Goal: Task Accomplishment & Management: Use online tool/utility

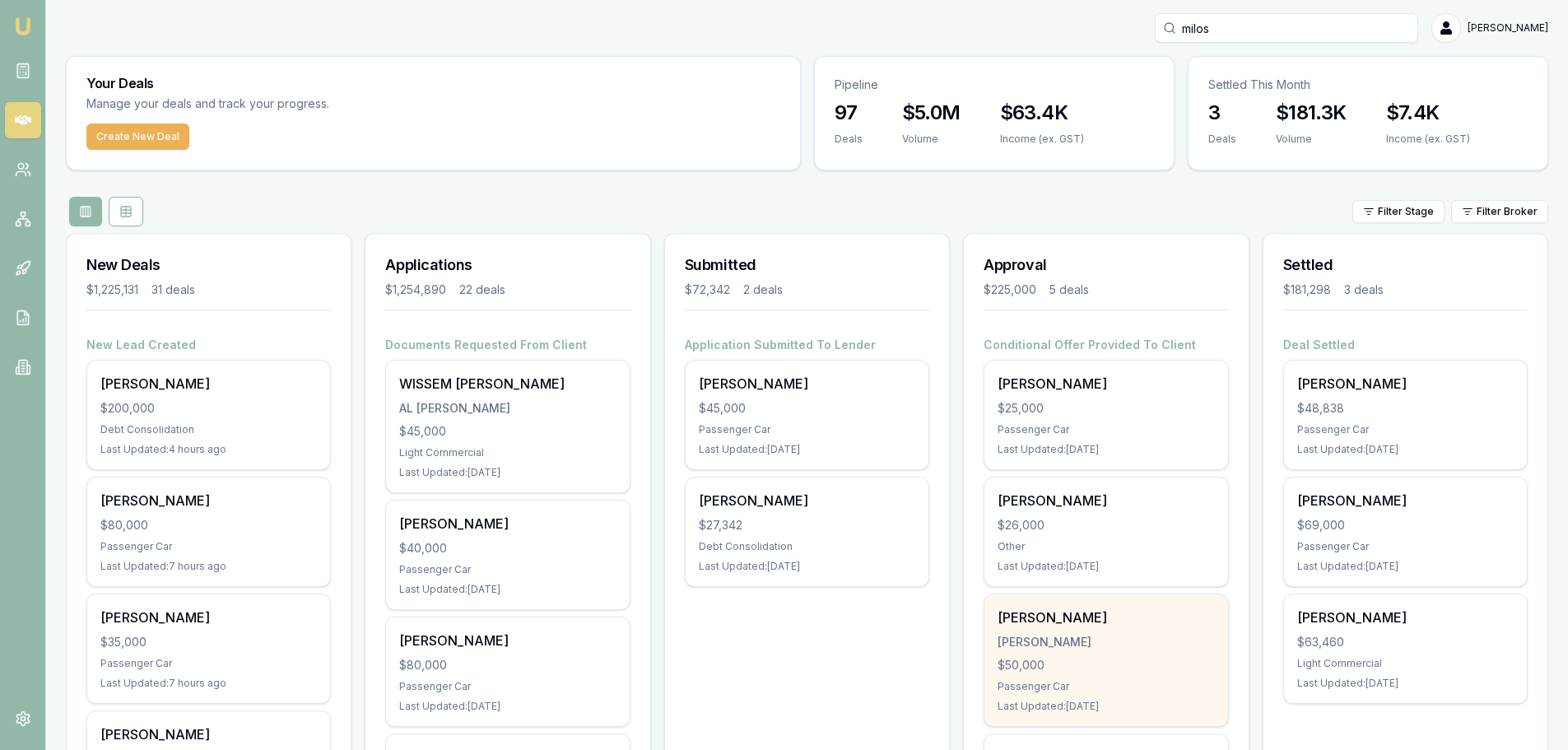
click at [1117, 655] on div "[PERSON_NAME] [PERSON_NAME] $50,000 Passenger Car Last Updated: [DATE]" at bounding box center [1106, 660] width 243 height 132
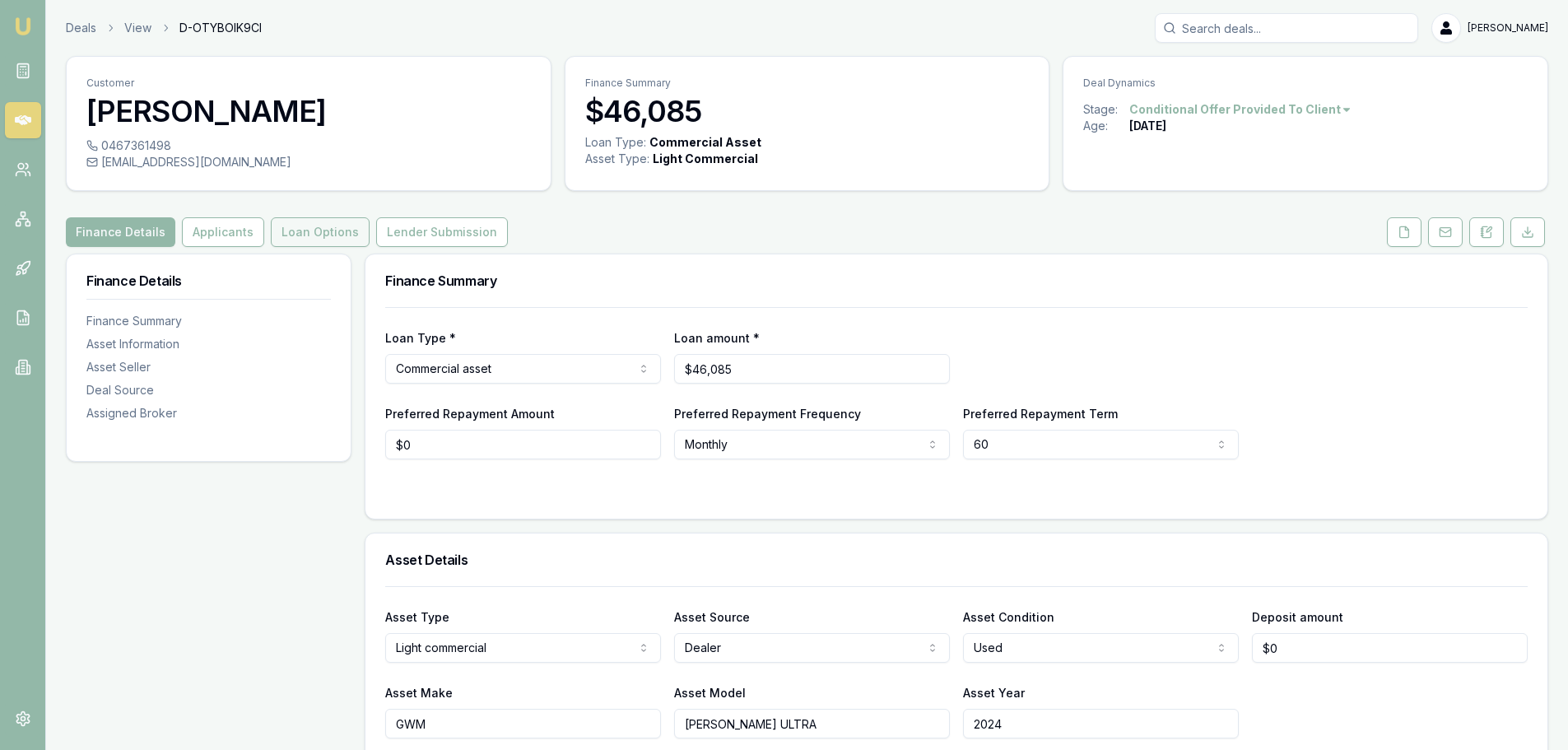
click at [316, 237] on button "Loan Options" at bounding box center [320, 233] width 99 height 30
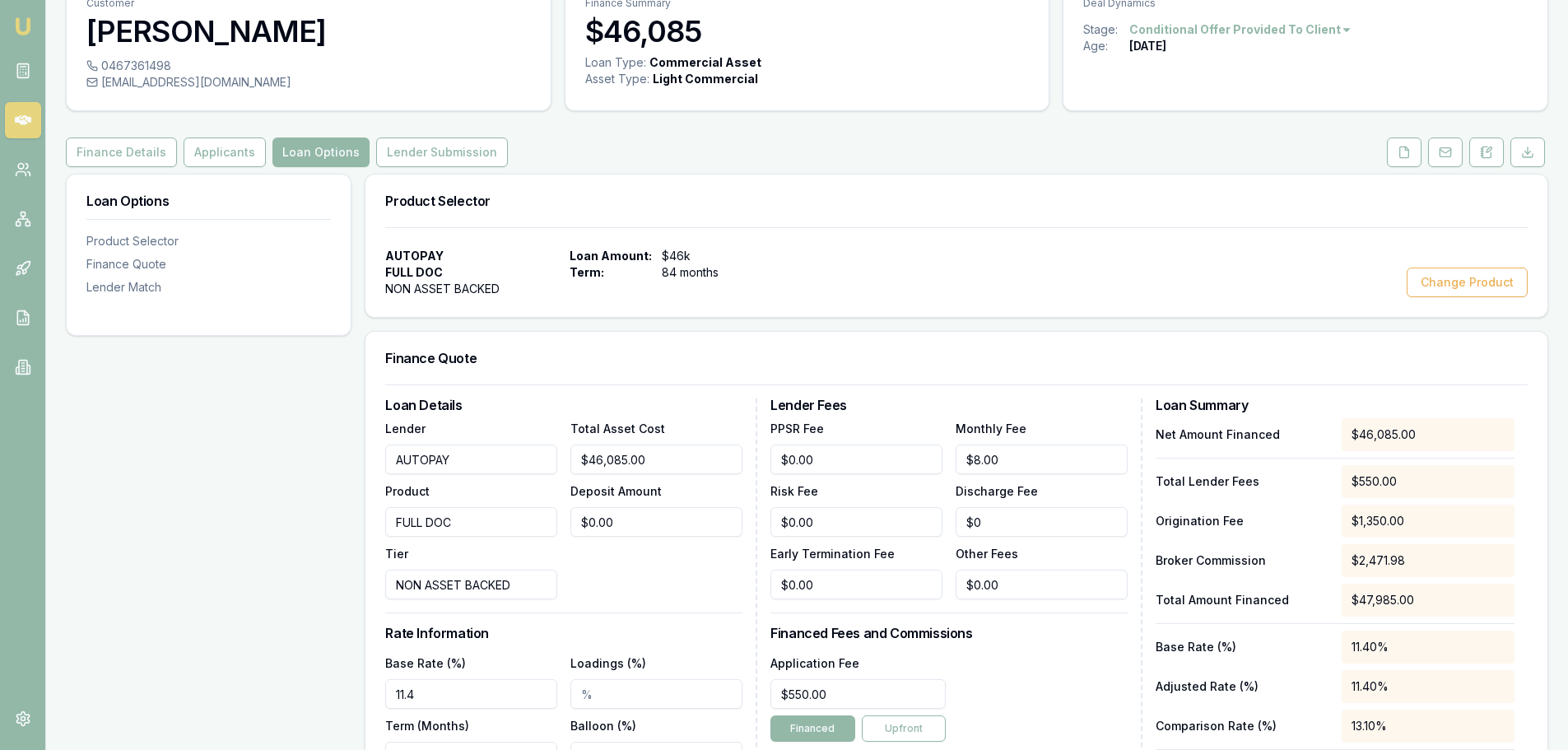
scroll to position [247, 0]
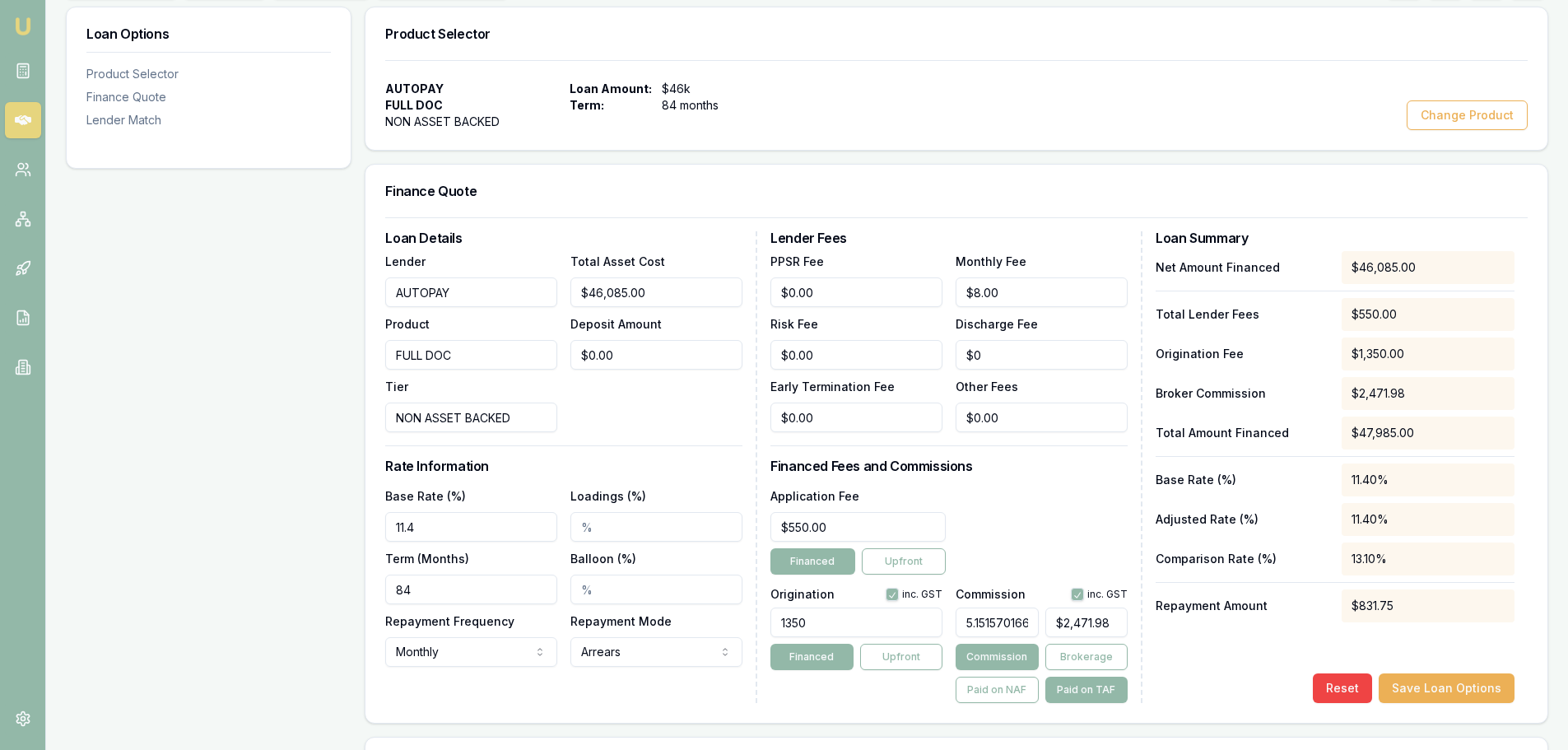
drag, startPoint x: 477, startPoint y: 522, endPoint x: -9, endPoint y: 488, distance: 487.2
click at [0, 488] on html "Emu Broker Deals View D-OTYBOIK9CI [PERSON_NAME] Shield Toggle Menu Customer [P…" at bounding box center [784, 128] width 1568 height 750
type input "11.60%"
click at [160, 416] on div "Loan Options Product Selector Finance Quote Lender Match" at bounding box center [208, 605] width 286 height 1196
type input "2471"
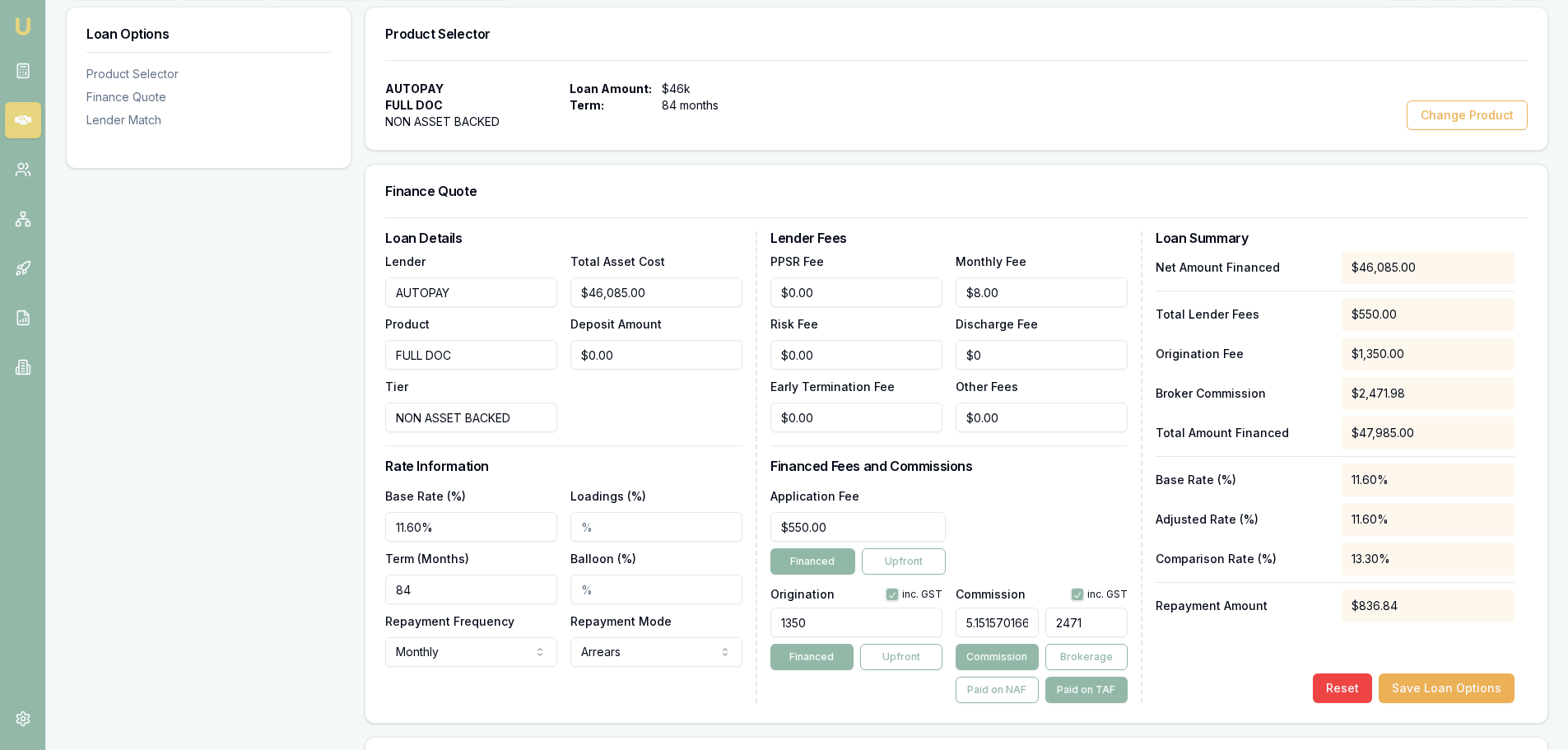
drag, startPoint x: 1125, startPoint y: 621, endPoint x: 777, endPoint y: 553, distance: 354.6
click at [844, 581] on div "Origination inc. GST 1350 Financed Upfront Commission inc. GST 5.15157016683022…" at bounding box center [949, 642] width 357 height 122
type input "0.004167969157028238"
type input "2"
type input "0.05001562988433886"
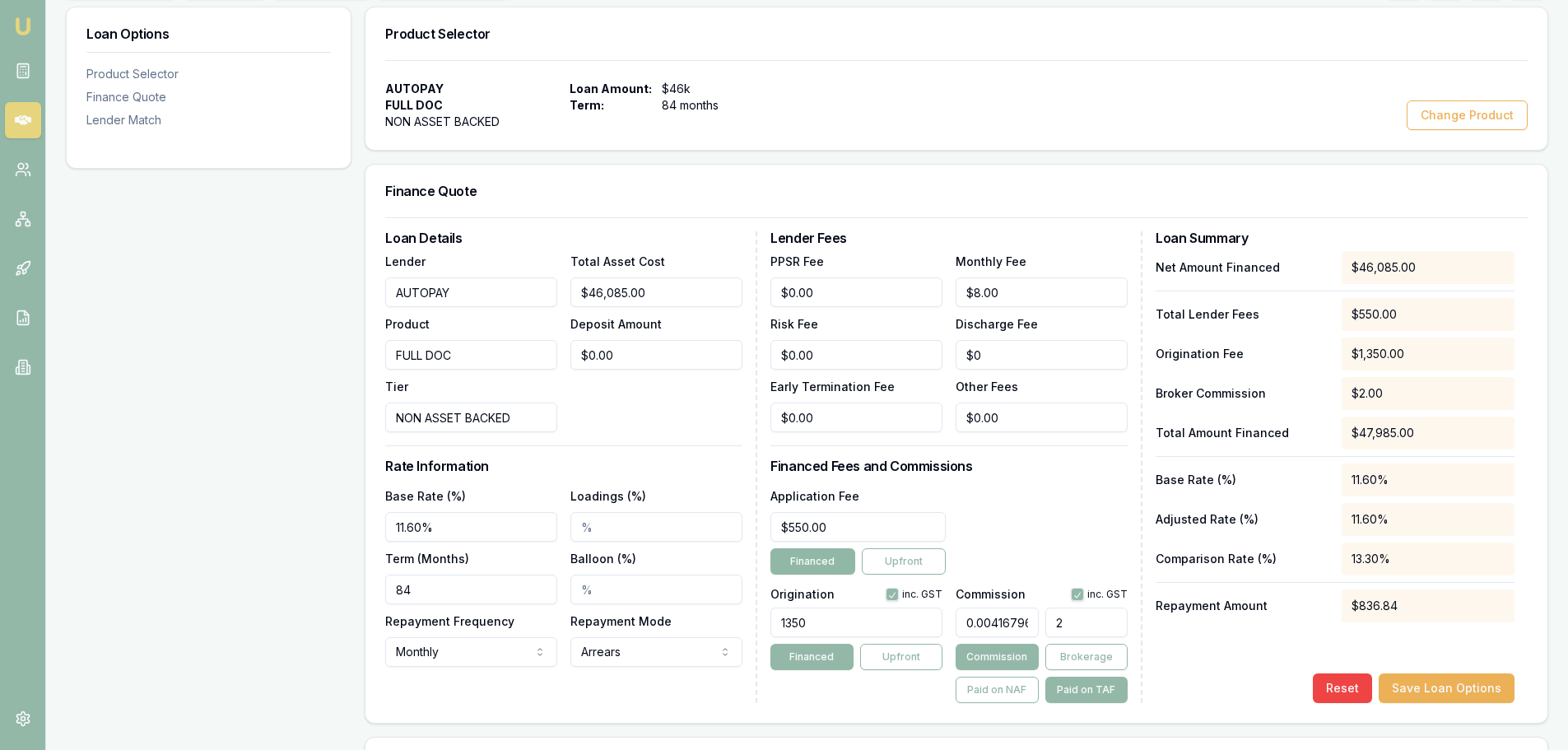
type input "24"
type input "0.5001562988433885"
type input "240"
type input "5.01406689590497"
type input "2406."
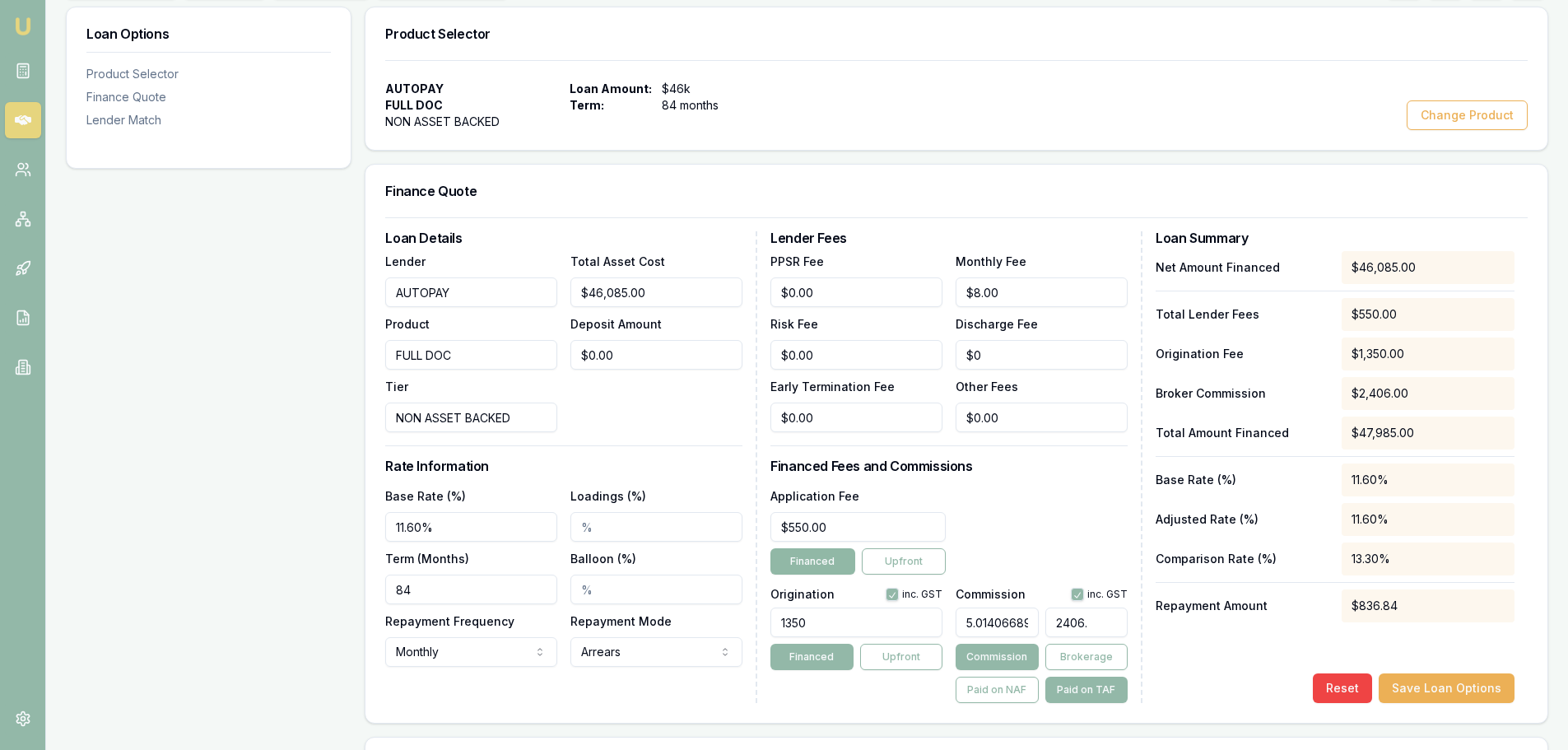
type input "5.014483692820672"
type input "2406.2"
type input "5.014587892049599"
type input "$2,406.25"
click at [1027, 501] on div "Application Fee $550.00 Financed Upfront" at bounding box center [949, 530] width 357 height 89
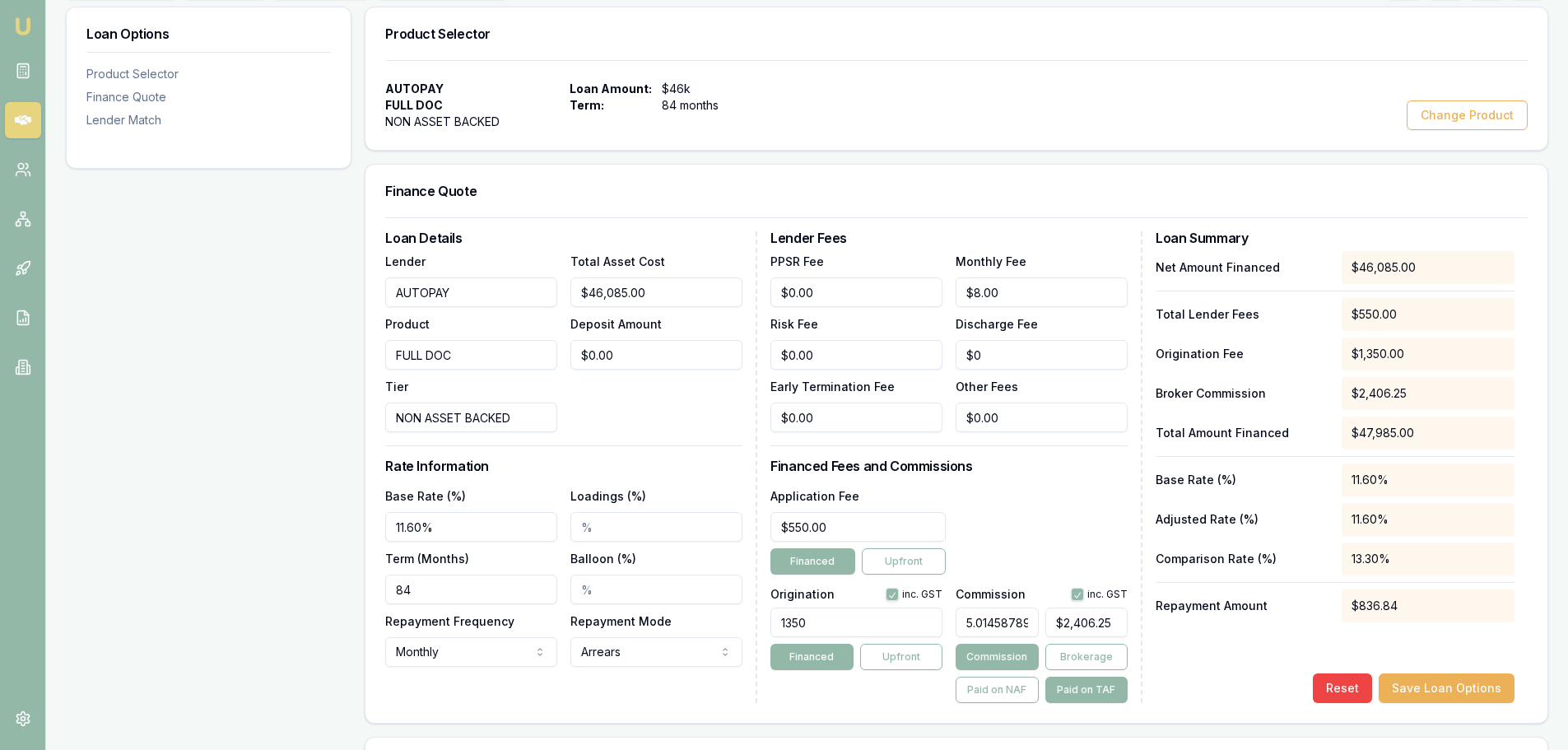
drag, startPoint x: 818, startPoint y: 620, endPoint x: 214, endPoint y: 643, distance: 604.4
click at [450, 627] on div "Loan Details Lender AUTOPAY Product FULL DOC Tier NON ASSET BACKED Total Asset …" at bounding box center [957, 468] width 1143 height 472
type input "1"
type input "$2,338.60"
type input "14"
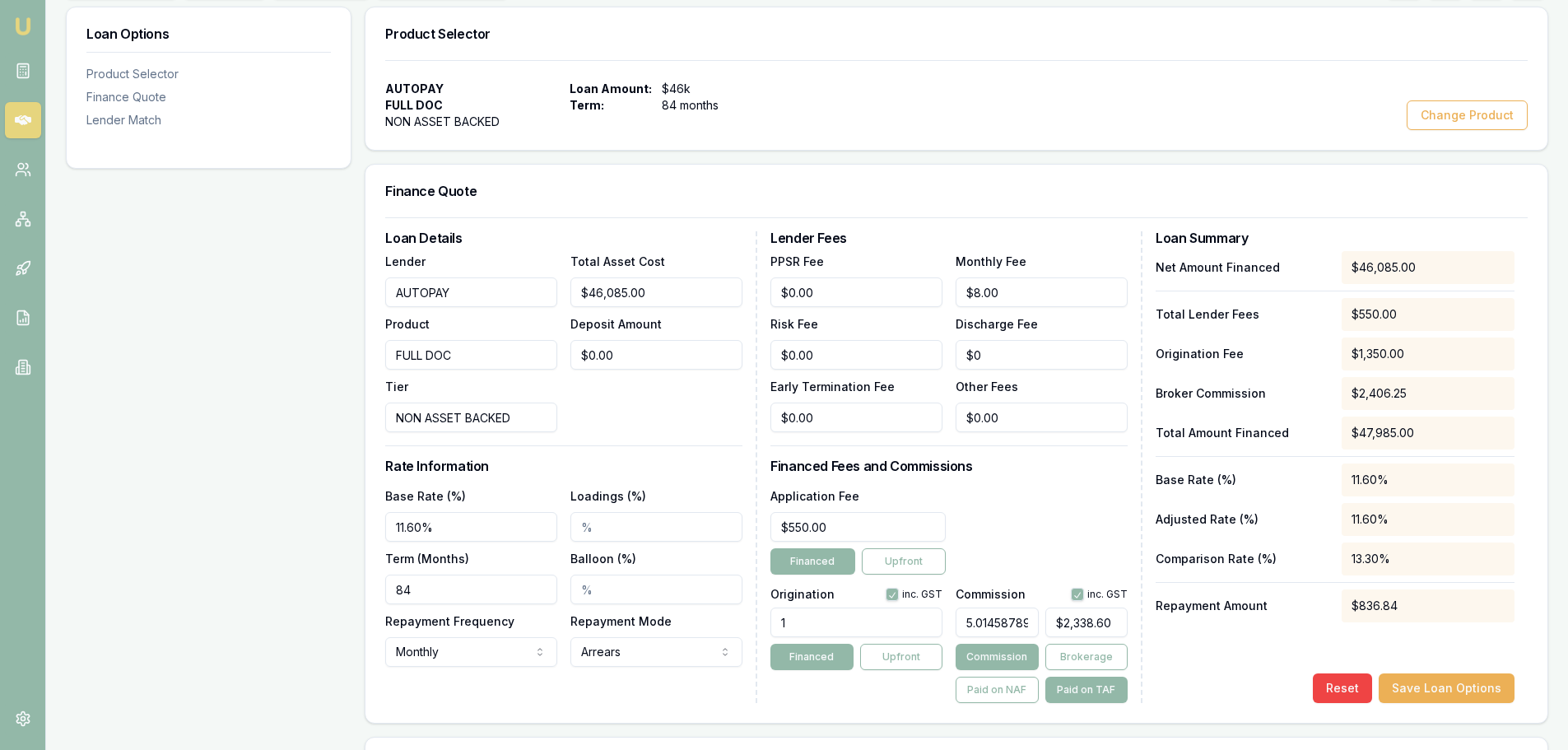
type input "$2,339.26"
type input "149"
type input "$2,346.02"
type input "1490"
type input "$2,413.27"
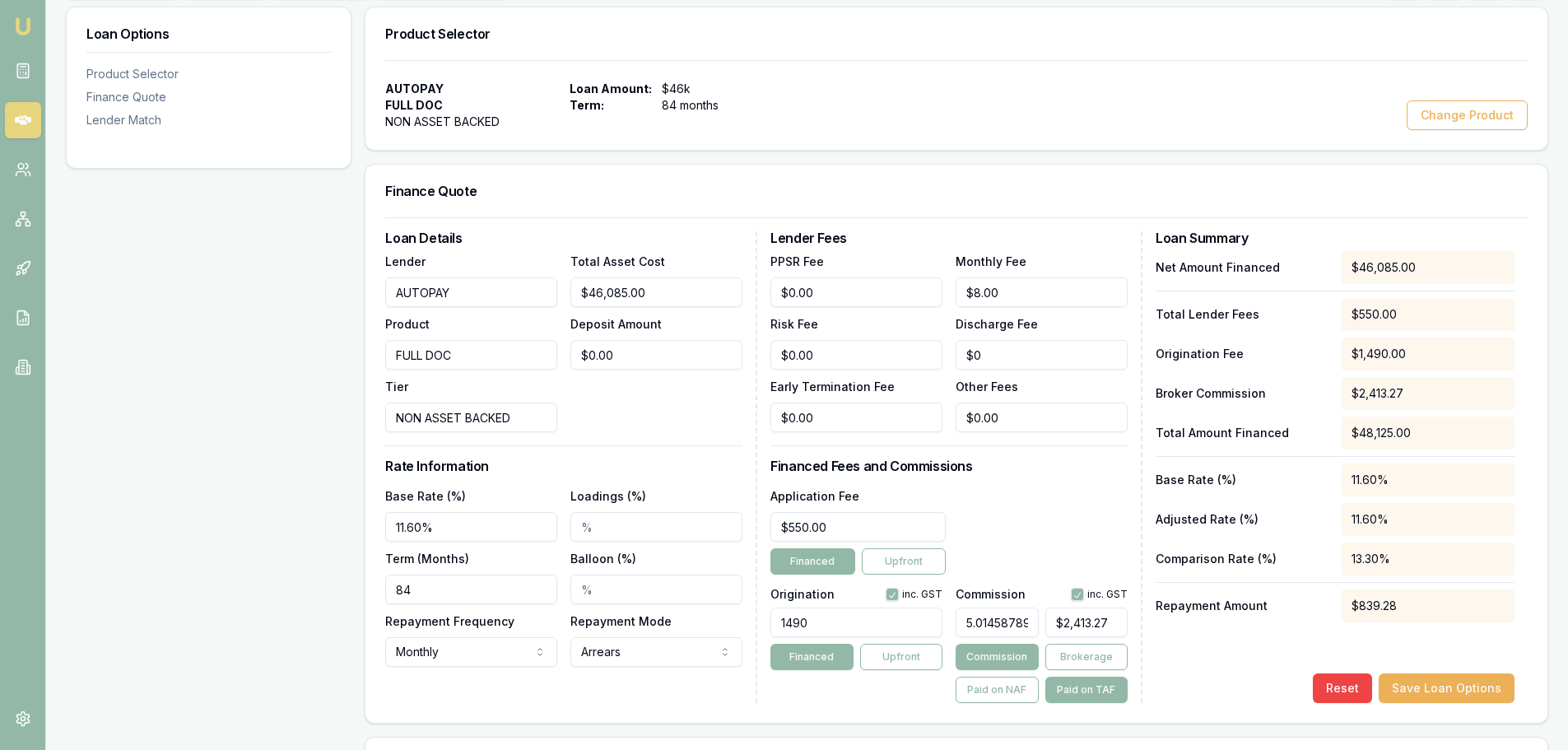
type input "1490.00"
type input "2413"
drag, startPoint x: 1120, startPoint y: 629, endPoint x: 813, endPoint y: 615, distance: 307.3
click at [922, 613] on div "Origination inc. GST 1490.00 Financed Upfront Commission inc. GST 5.01458789204…" at bounding box center [949, 642] width 357 height 122
type input "0.004155844155844156"
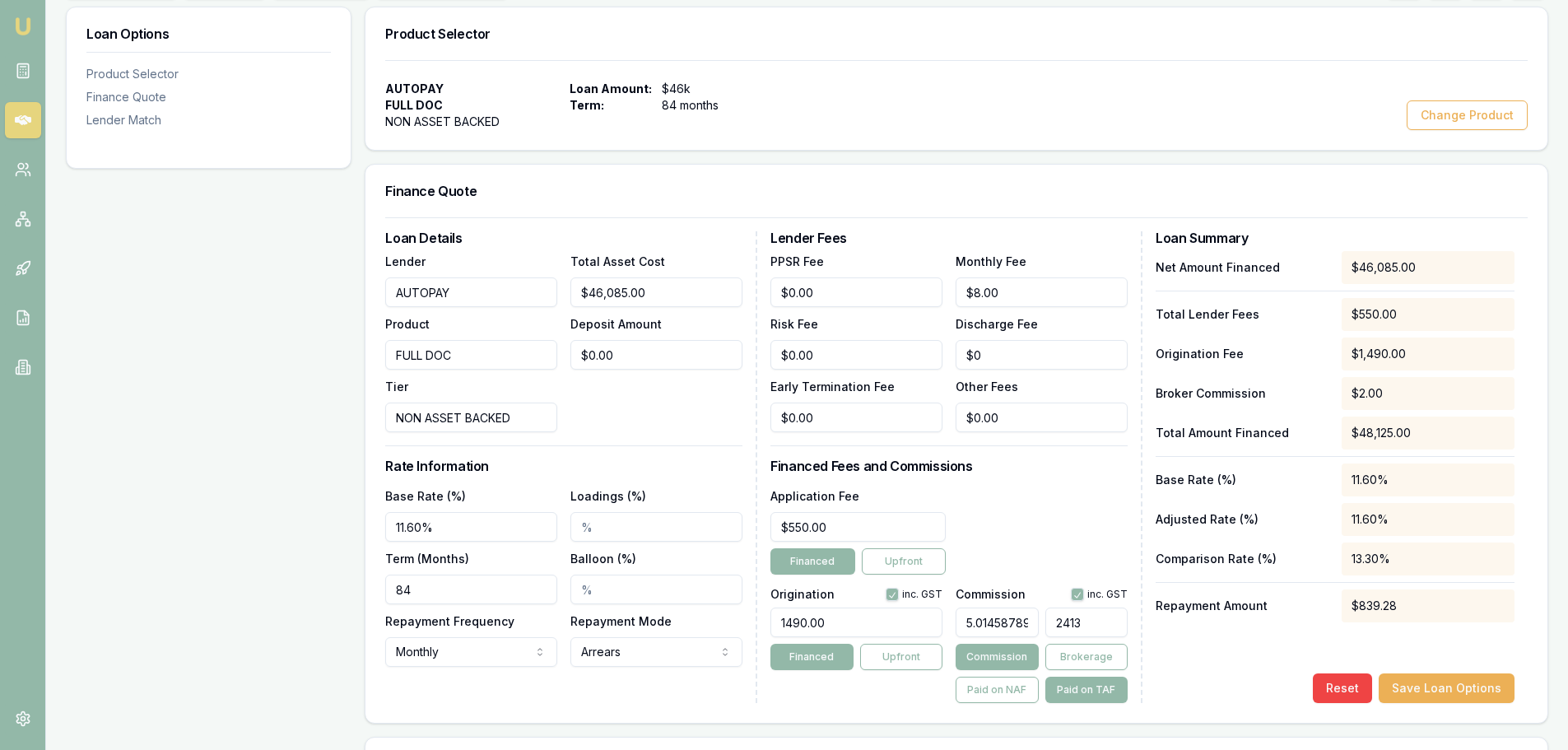
type input "2"
type input "0.04987012987012986"
type input "24"
type input "0.4987012987012987"
type input "240"
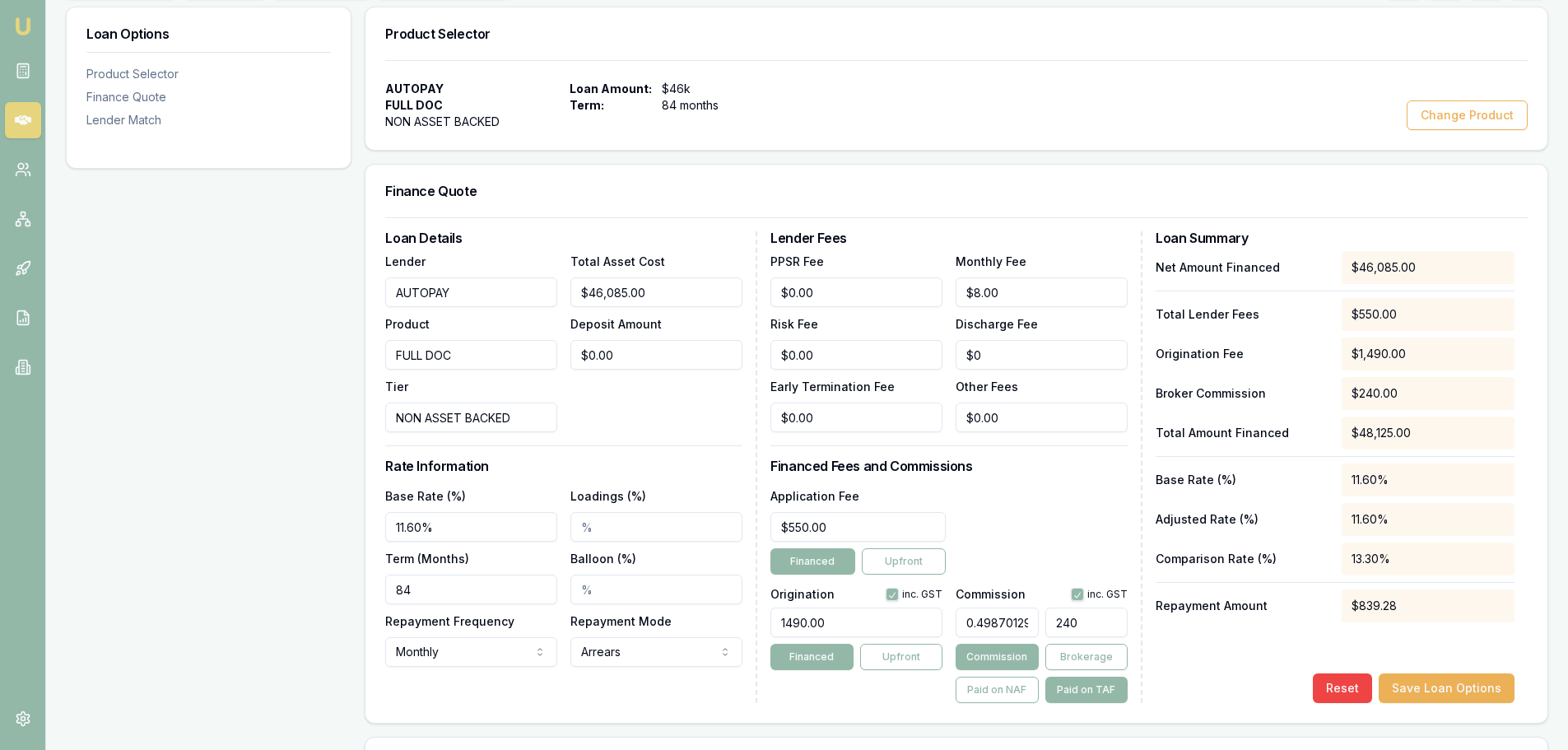
type input "4.999480519480519"
type input "2406."
type input "4.999896103896104"
type input "2406.2"
type input "5"
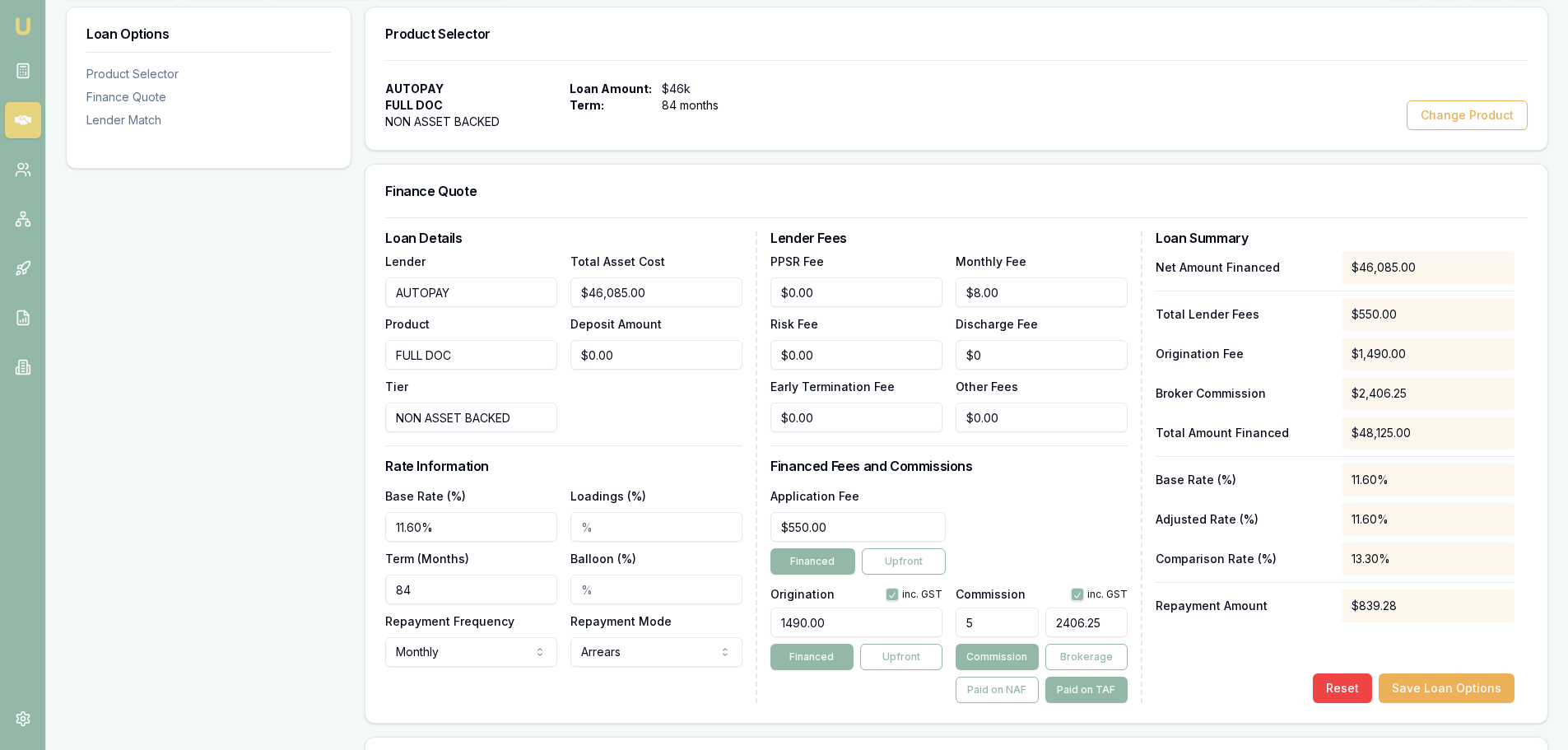
type input "$2,406.25"
click at [1055, 507] on div "Application Fee $550.00 Financed Upfront" at bounding box center [949, 530] width 357 height 89
click at [1467, 682] on button "Save Loan Options" at bounding box center [1447, 689] width 136 height 30
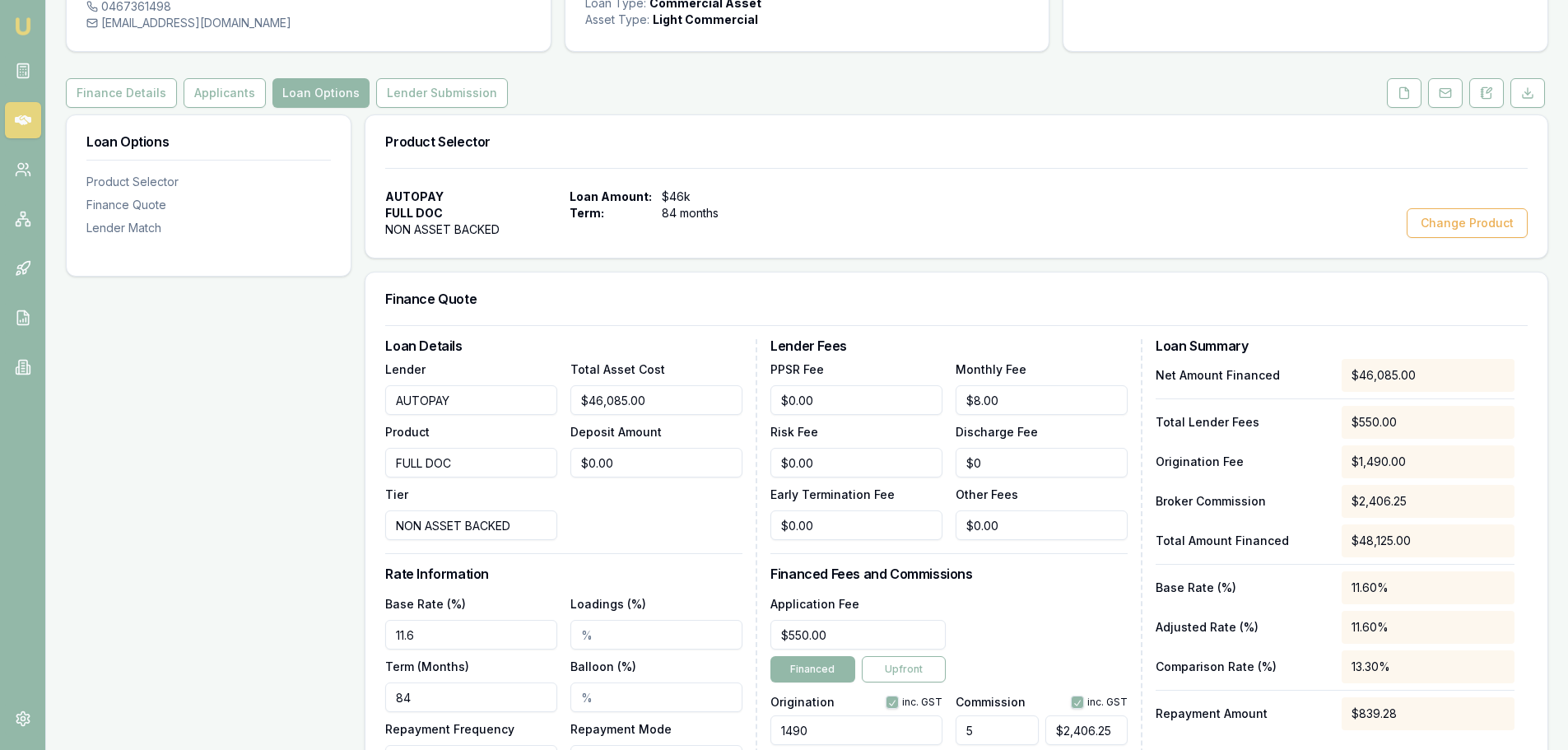
scroll to position [0, 0]
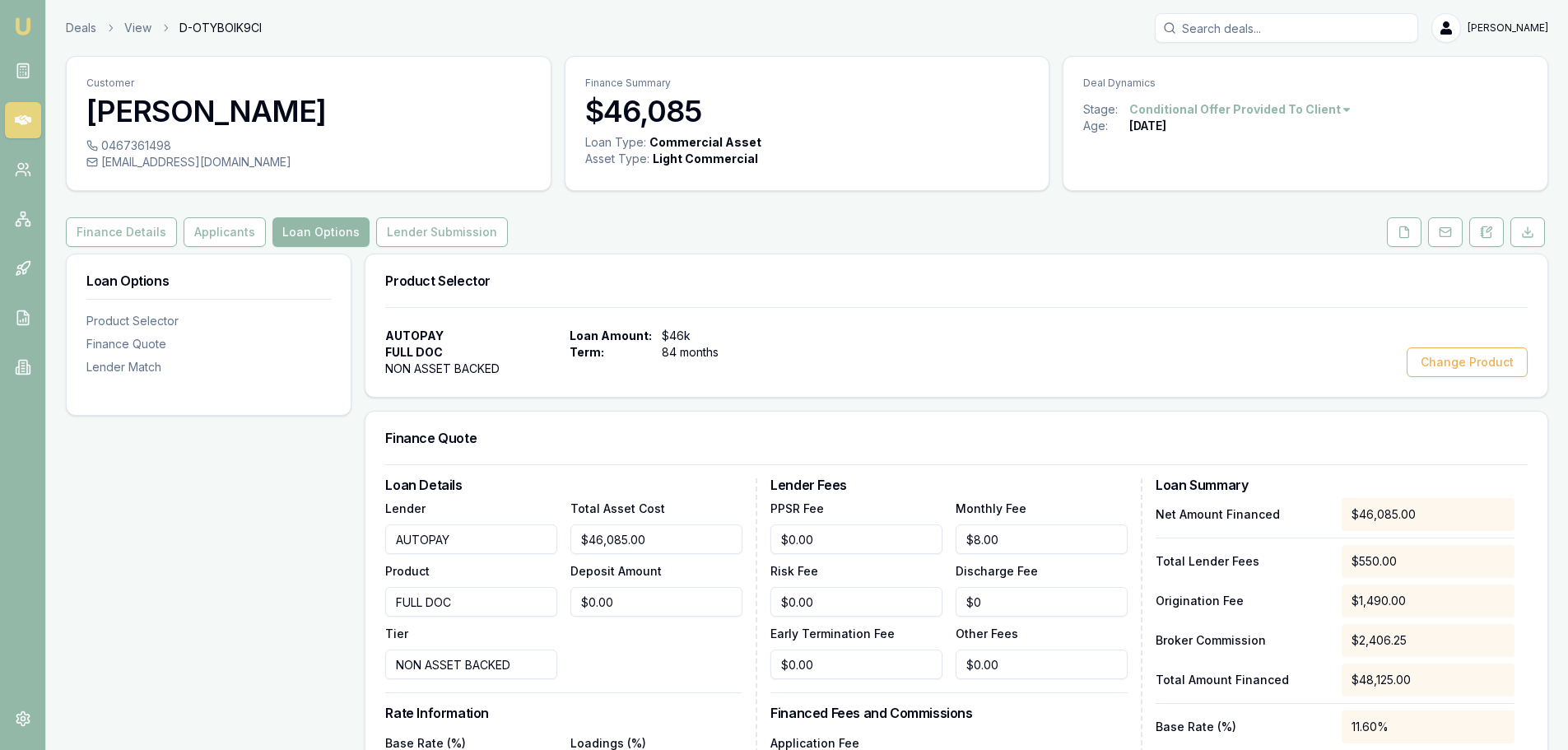
click at [19, 121] on icon at bounding box center [23, 120] width 17 height 10
